Goal: Find specific page/section: Find specific page/section

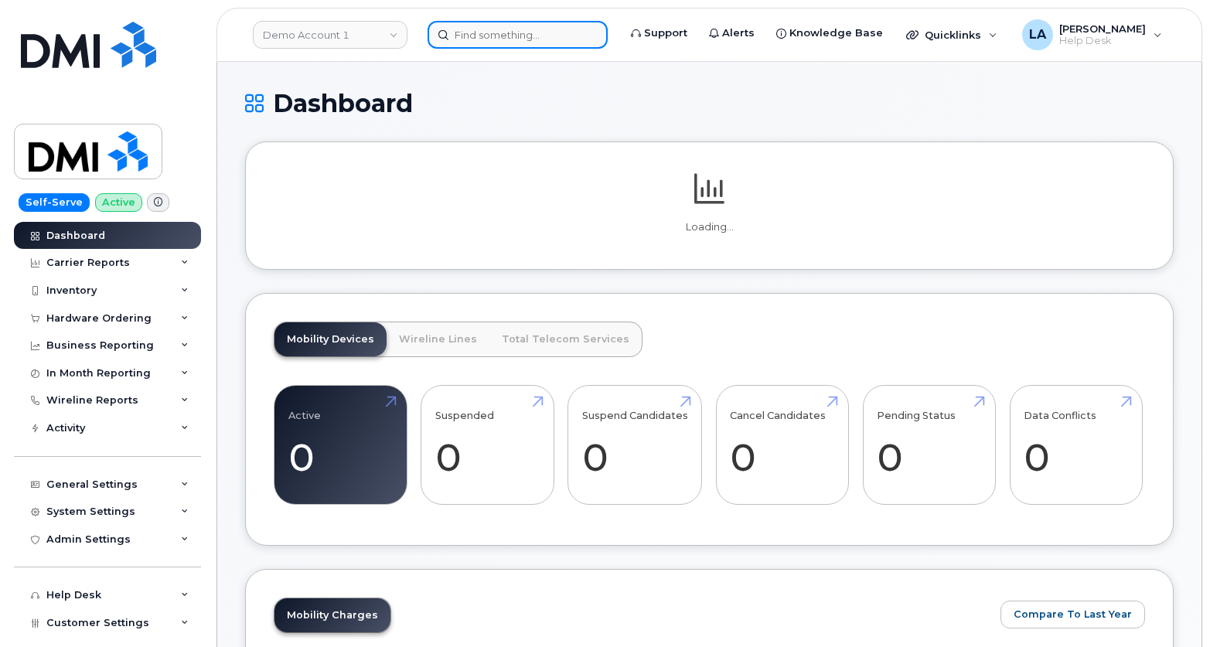
click at [529, 27] on input at bounding box center [517, 35] width 180 height 28
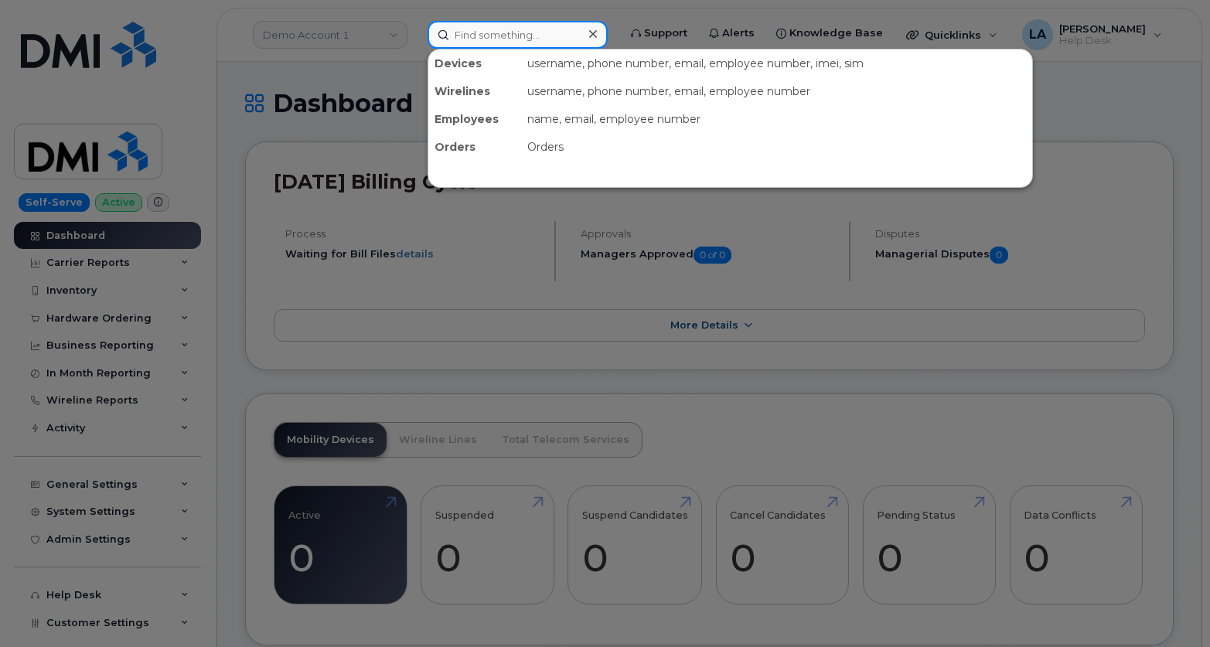
paste input "[PERSON_NAME][EMAIL_ADDRESS][PERSON_NAME][DOMAIN_NAME]"
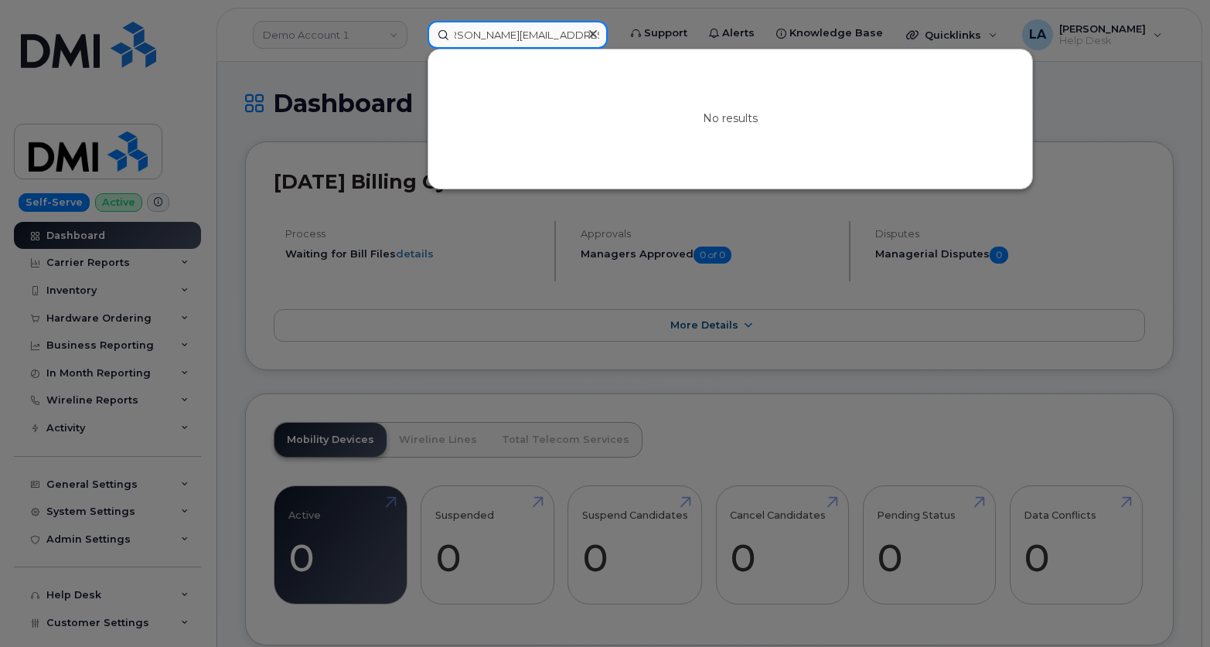
type input "[PERSON_NAME][EMAIL_ADDRESS][PERSON_NAME][DOMAIN_NAME]"
click at [597, 33] on icon at bounding box center [593, 34] width 8 height 8
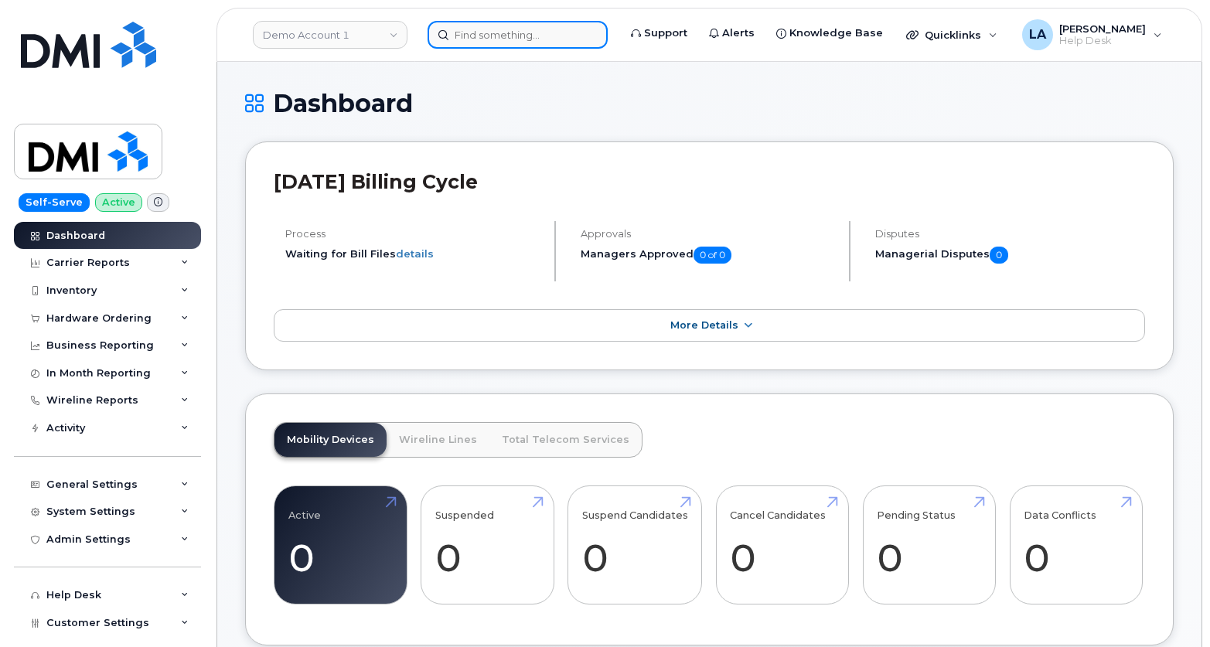
click at [530, 25] on input at bounding box center [517, 35] width 180 height 28
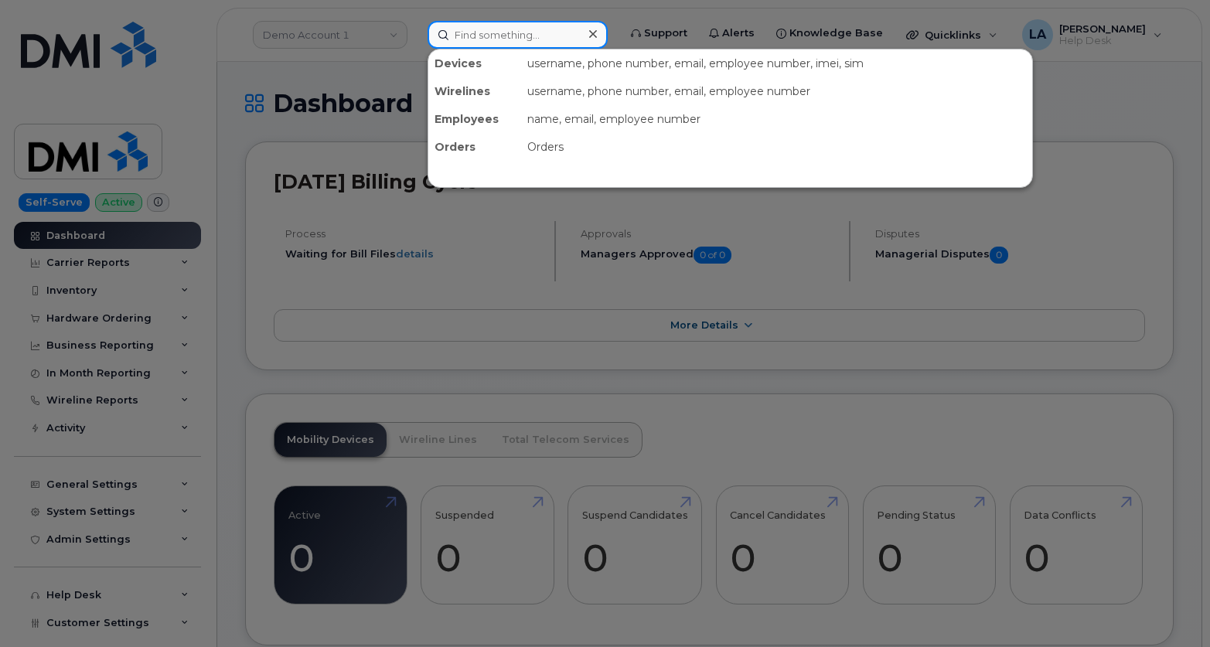
paste input "[PERSON_NAME]"
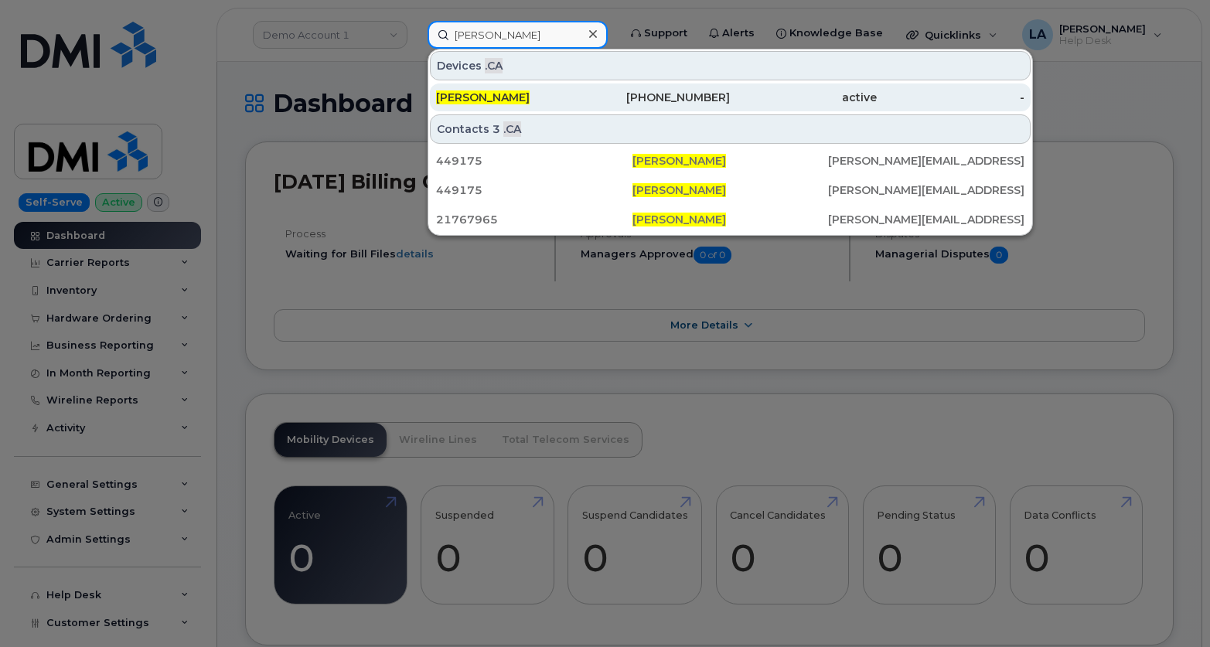
type input "[PERSON_NAME]"
click at [583, 107] on div "[PERSON_NAME]" at bounding box center [656, 97] width 147 height 28
